Goal: Transaction & Acquisition: Book appointment/travel/reservation

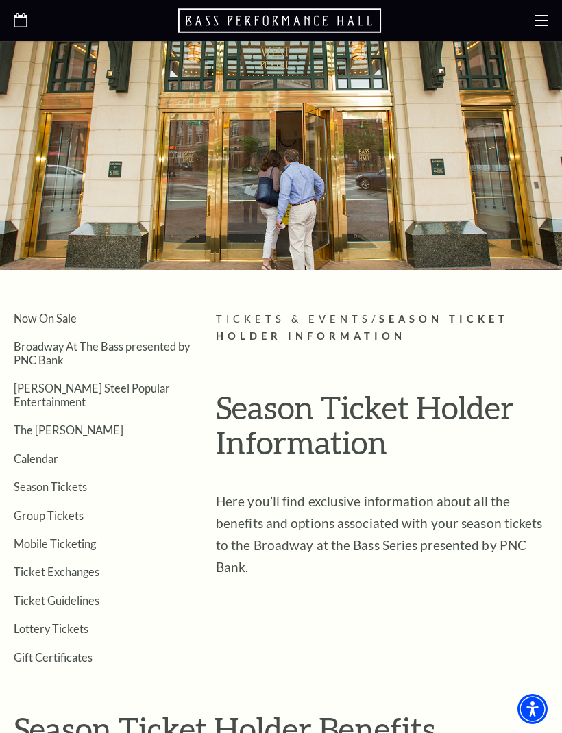
click at [536, 30] on div at bounding box center [281, 20] width 562 height 41
click at [533, 25] on div at bounding box center [281, 20] width 562 height 41
click at [540, 18] on icon at bounding box center [541, 21] width 14 height 14
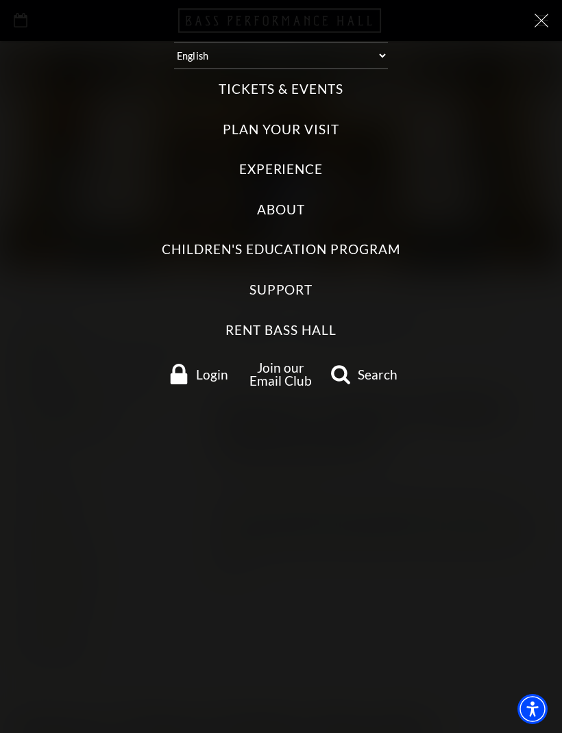
click at [342, 80] on label "Tickets & Events" at bounding box center [280, 89] width 124 height 18
click at [0, 0] on Events "Tickets & Events" at bounding box center [0, 0] width 0 height 0
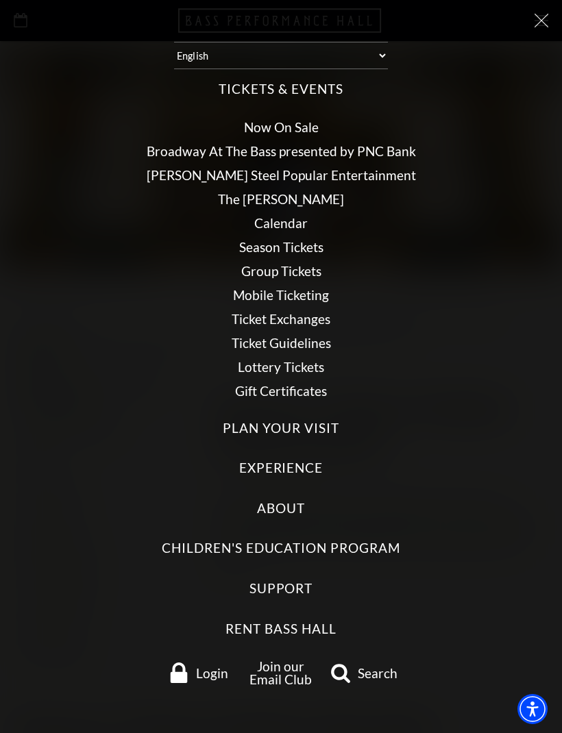
click at [401, 145] on link "Broadway At The Bass presented by PNC Bank" at bounding box center [281, 151] width 269 height 16
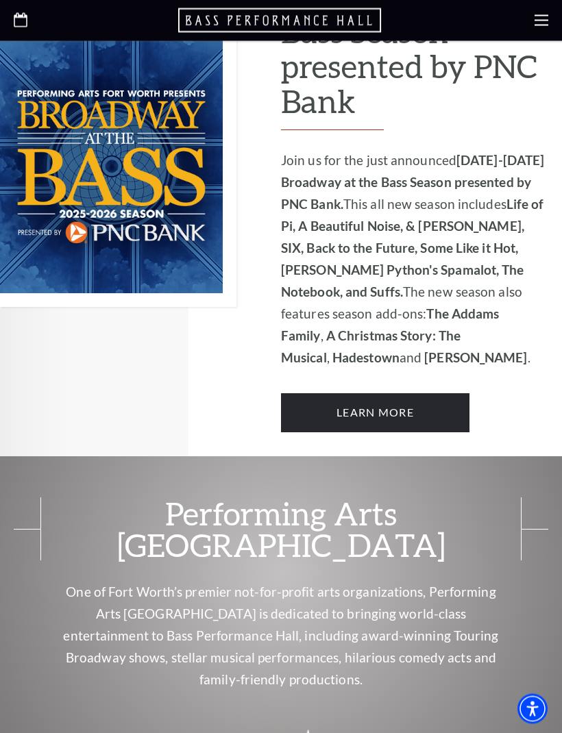
scroll to position [911, 0]
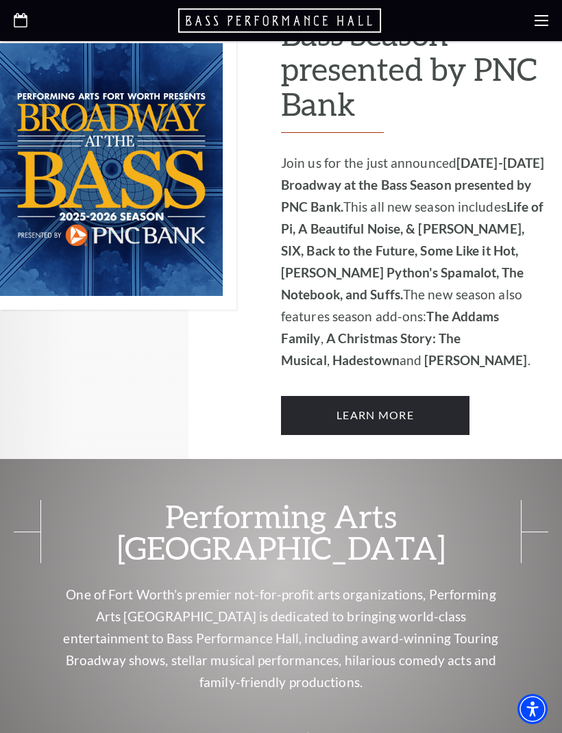
click at [405, 396] on link "Learn More" at bounding box center [375, 415] width 188 height 38
